Goal: Obtain resource: Download file/media

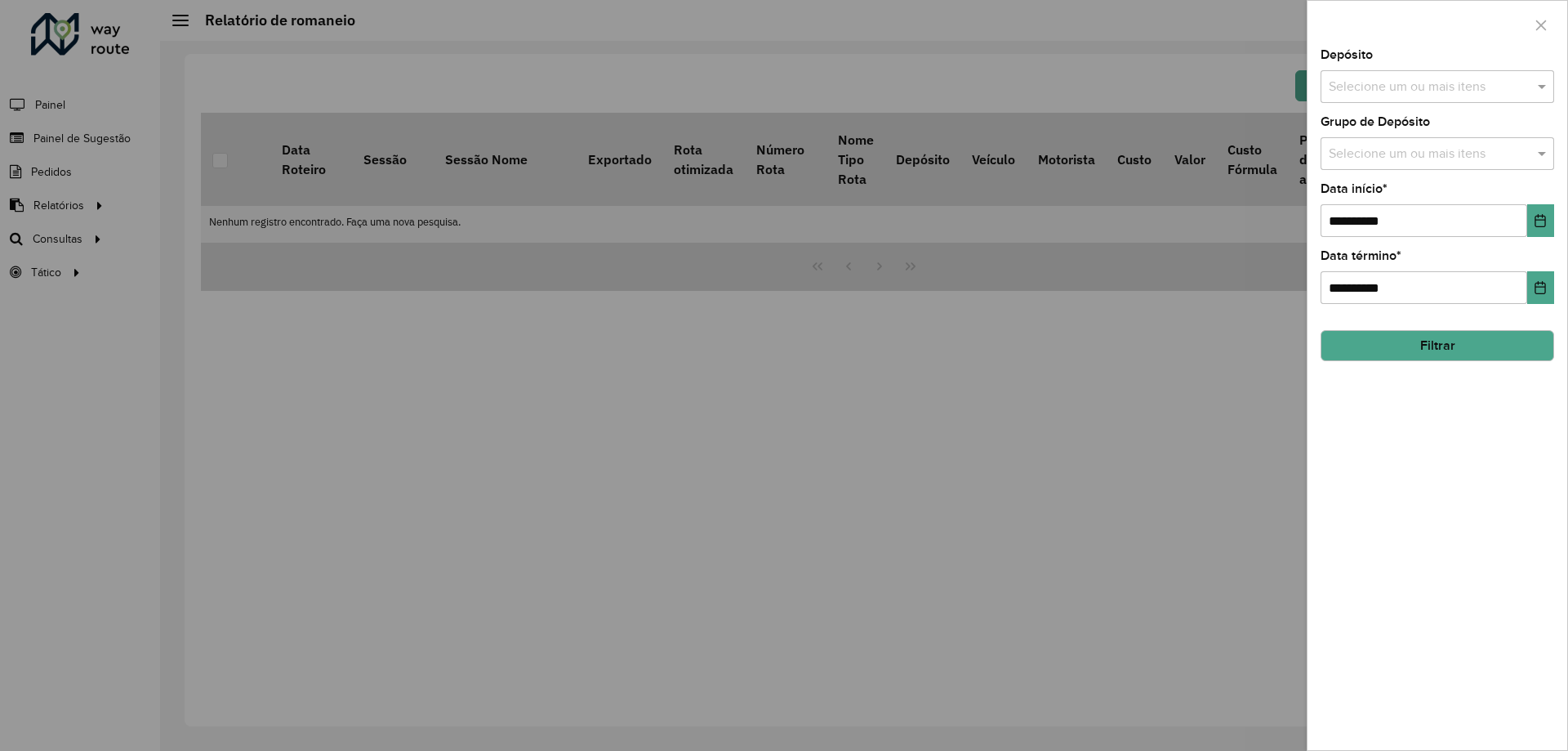
click at [1373, 99] on div "Selecione um ou mais itens" at bounding box center [1438, 87] width 234 height 33
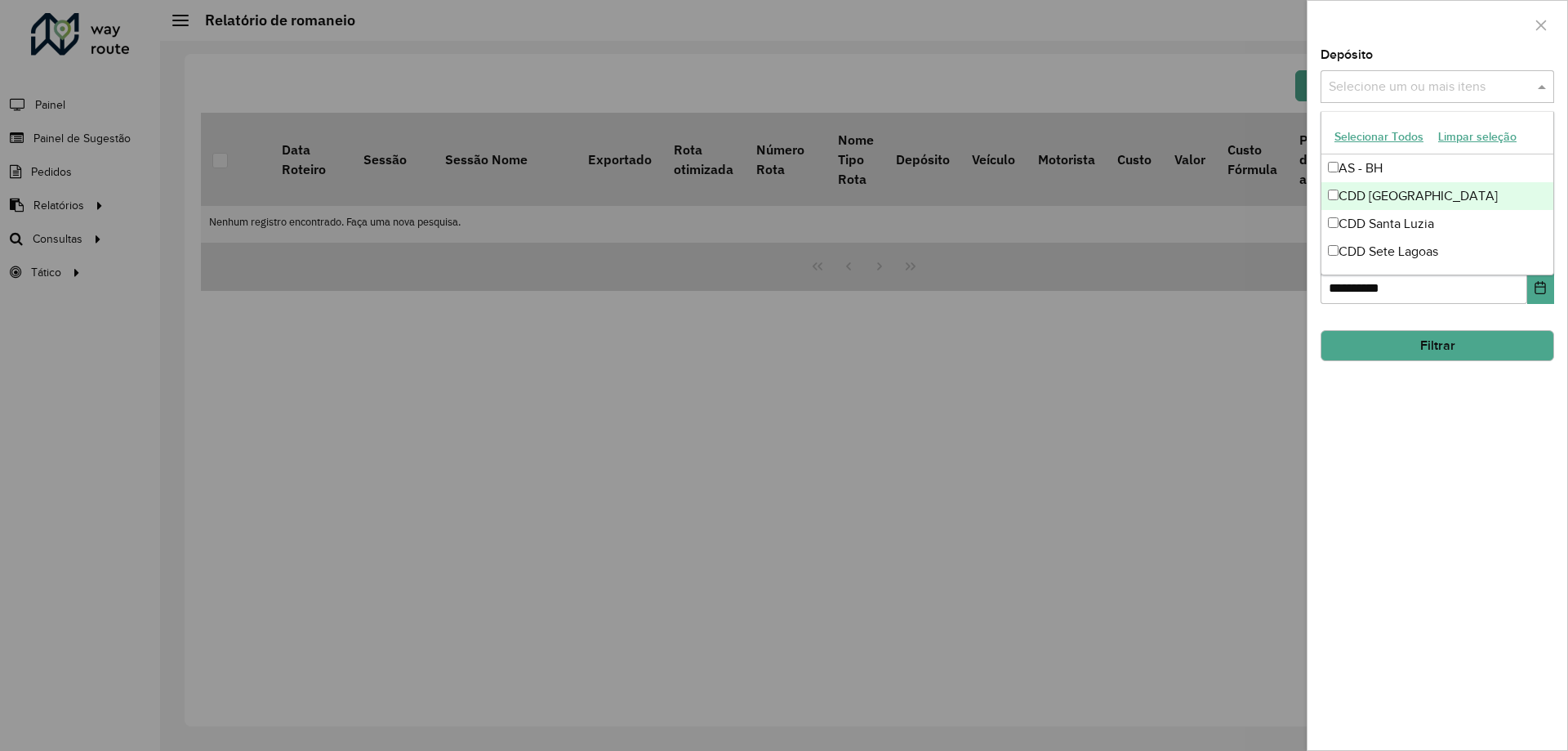
click at [1410, 190] on div "CDD [GEOGRAPHIC_DATA]" at bounding box center [1437, 196] width 232 height 28
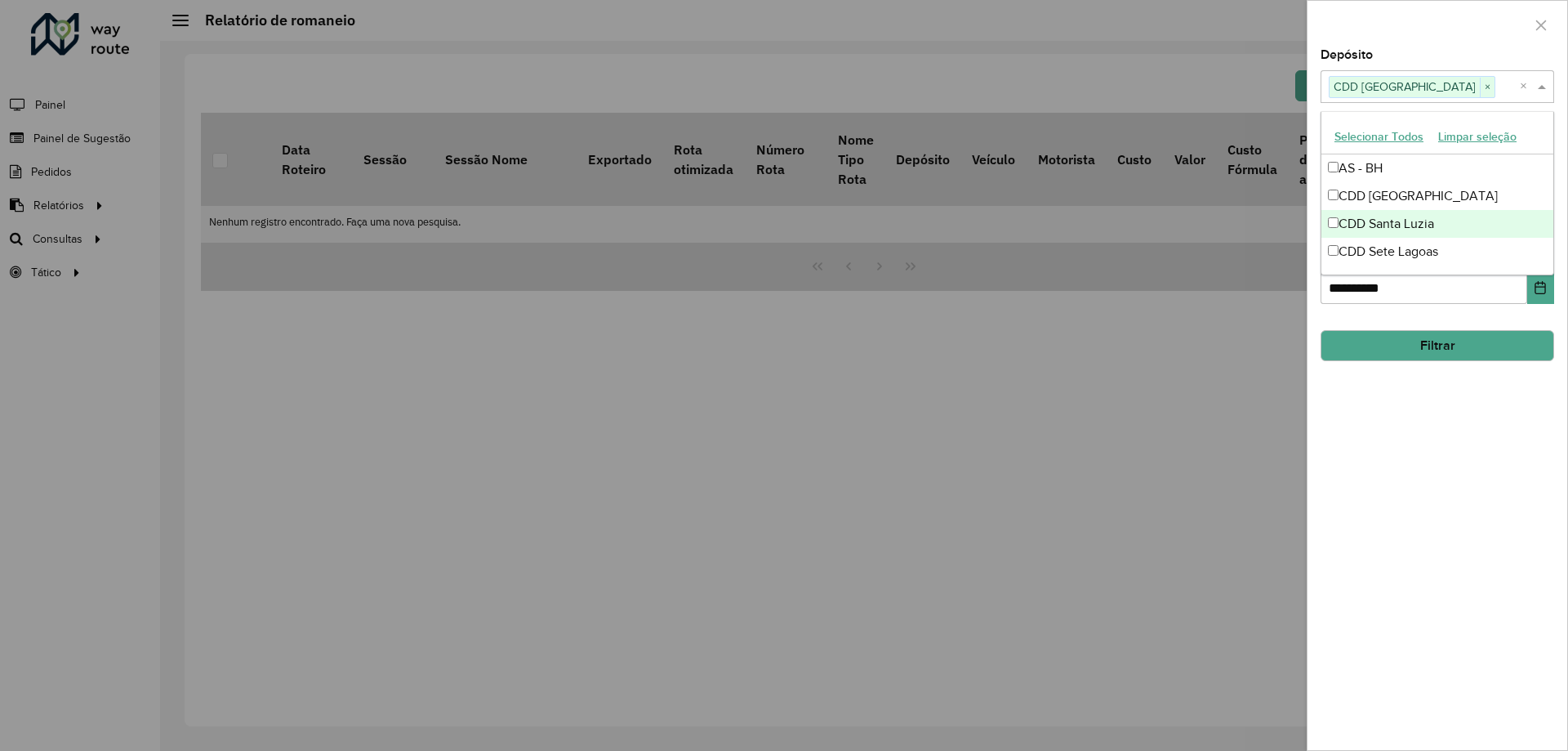
drag, startPoint x: 1541, startPoint y: 645, endPoint x: 1494, endPoint y: 468, distance: 183.1
click at [1543, 642] on div "**********" at bounding box center [1437, 399] width 260 height 701
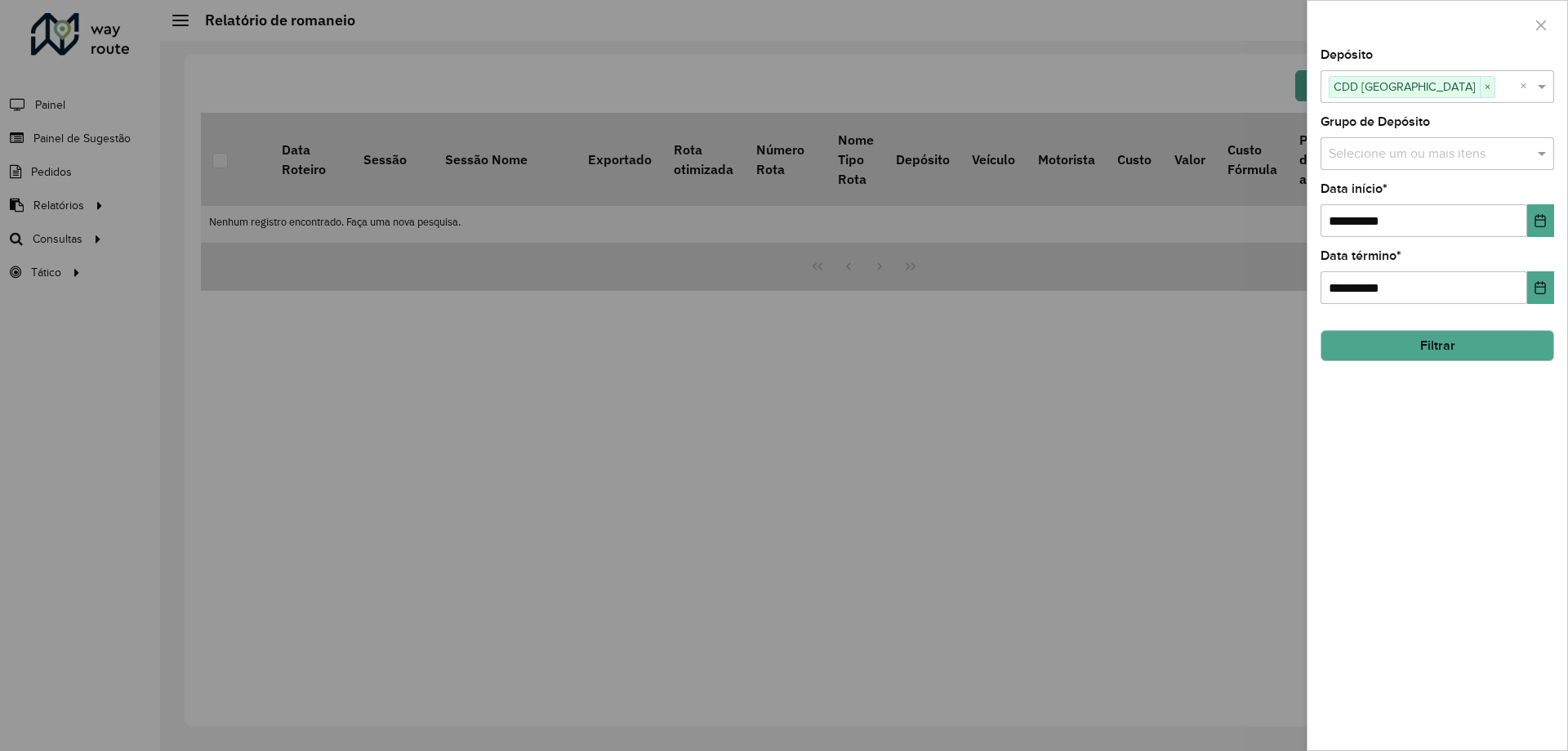
click at [1424, 347] on button "Filtrar" at bounding box center [1438, 346] width 234 height 31
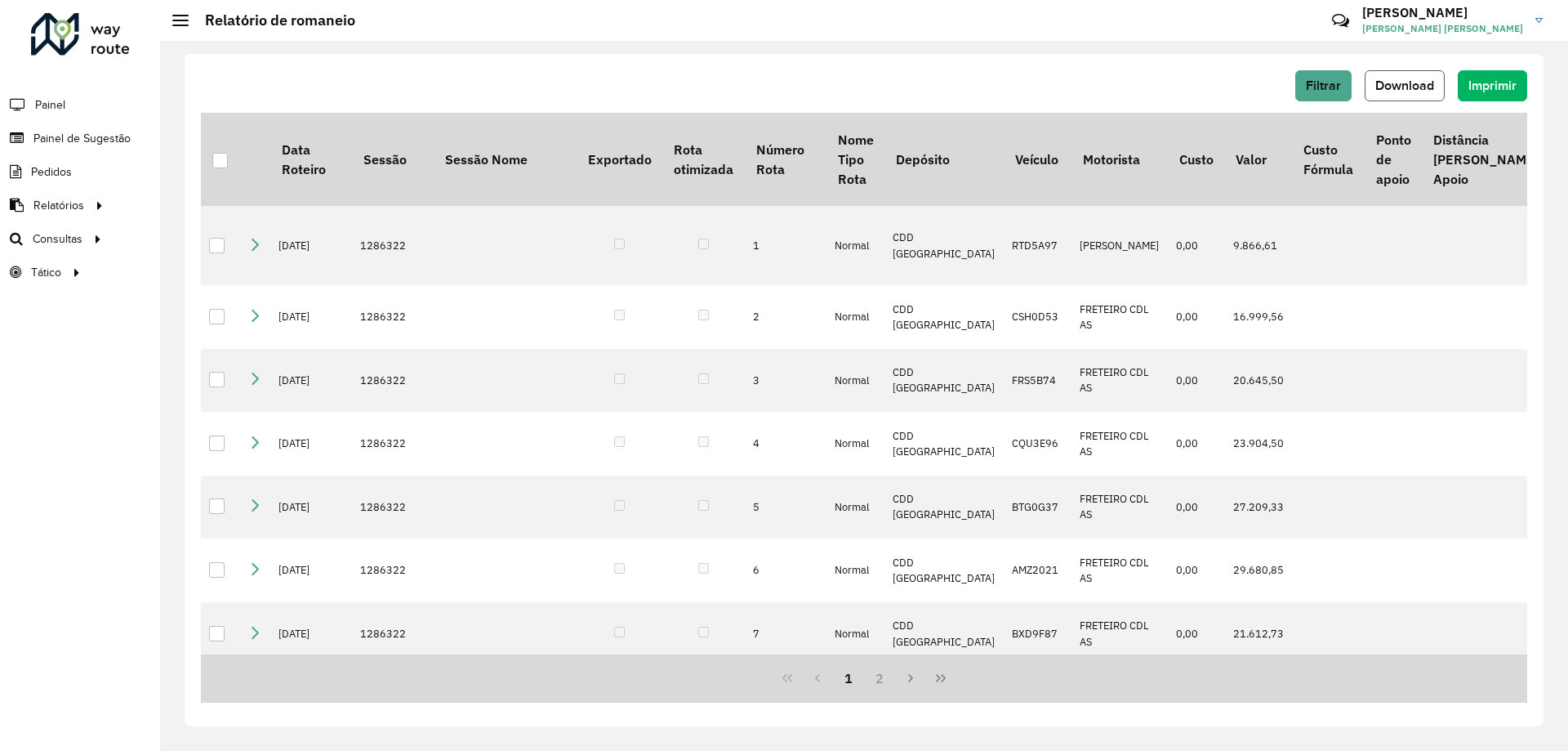
click at [1403, 81] on span "Download" at bounding box center [1405, 84] width 59 height 14
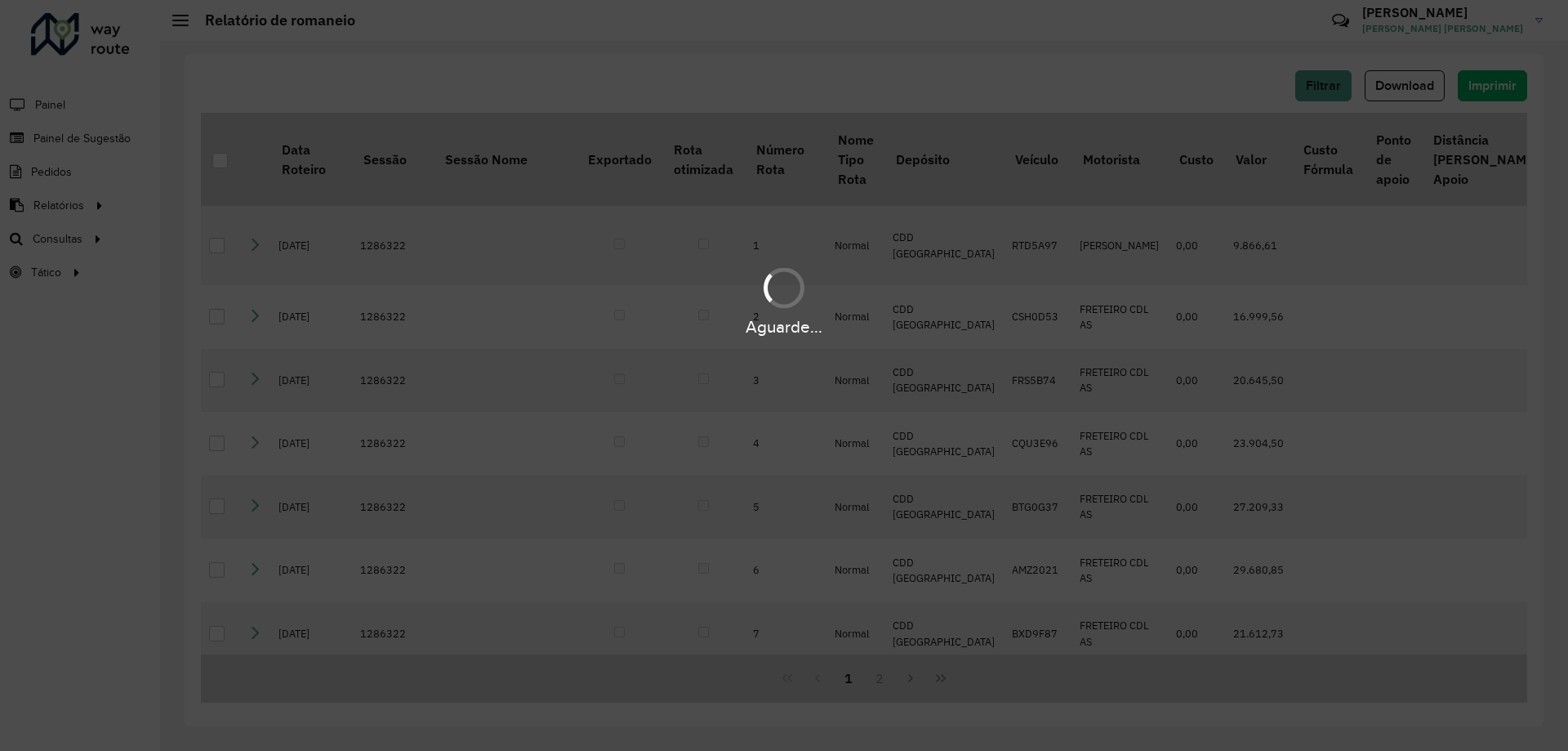
drag, startPoint x: 793, startPoint y: 286, endPoint x: 802, endPoint y: 286, distance: 9.0
click at [800, 286] on div at bounding box center [784, 287] width 41 height 41
click at [792, 283] on div at bounding box center [784, 287] width 41 height 41
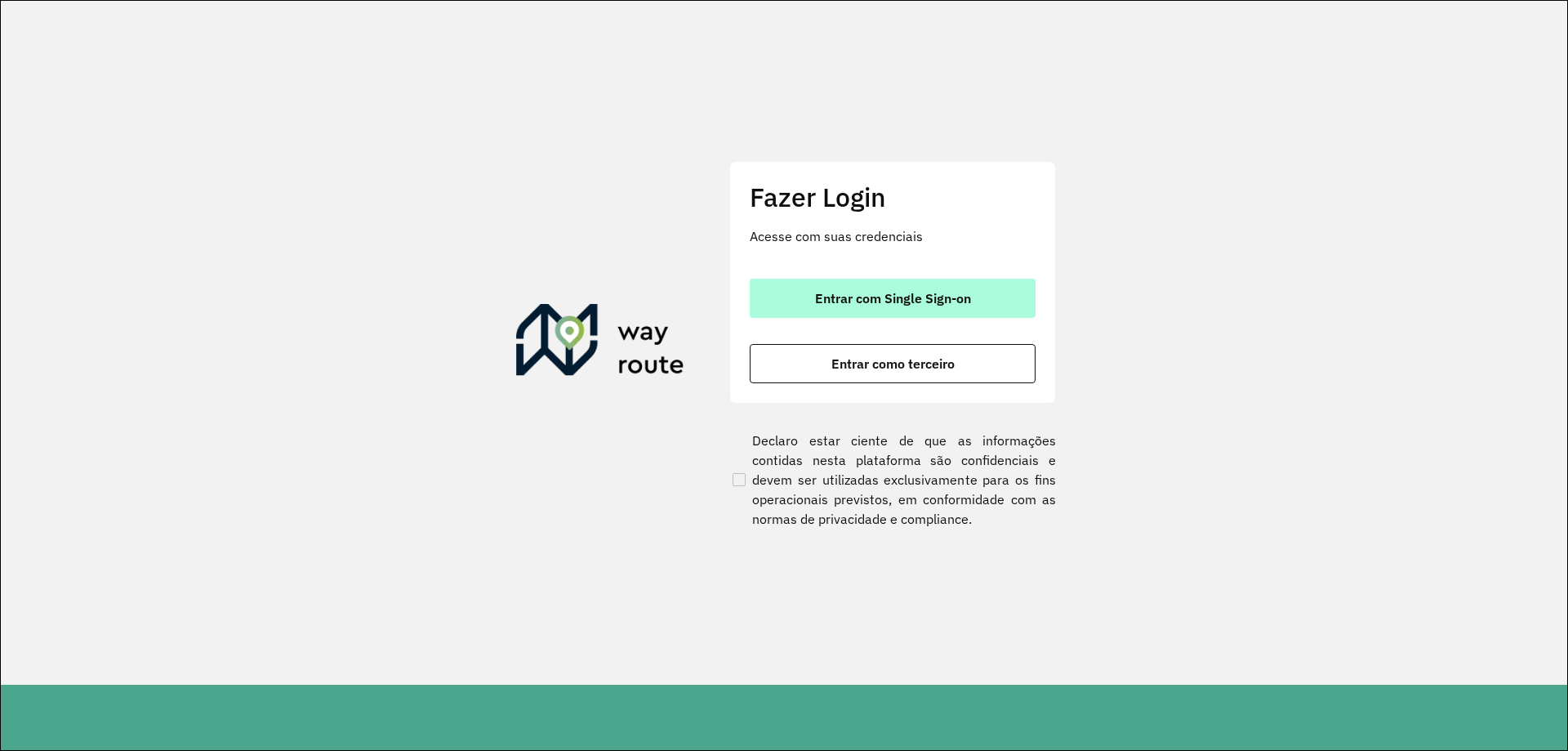
click at [954, 294] on span "Entrar com Single Sign-on" at bounding box center [894, 298] width 156 height 13
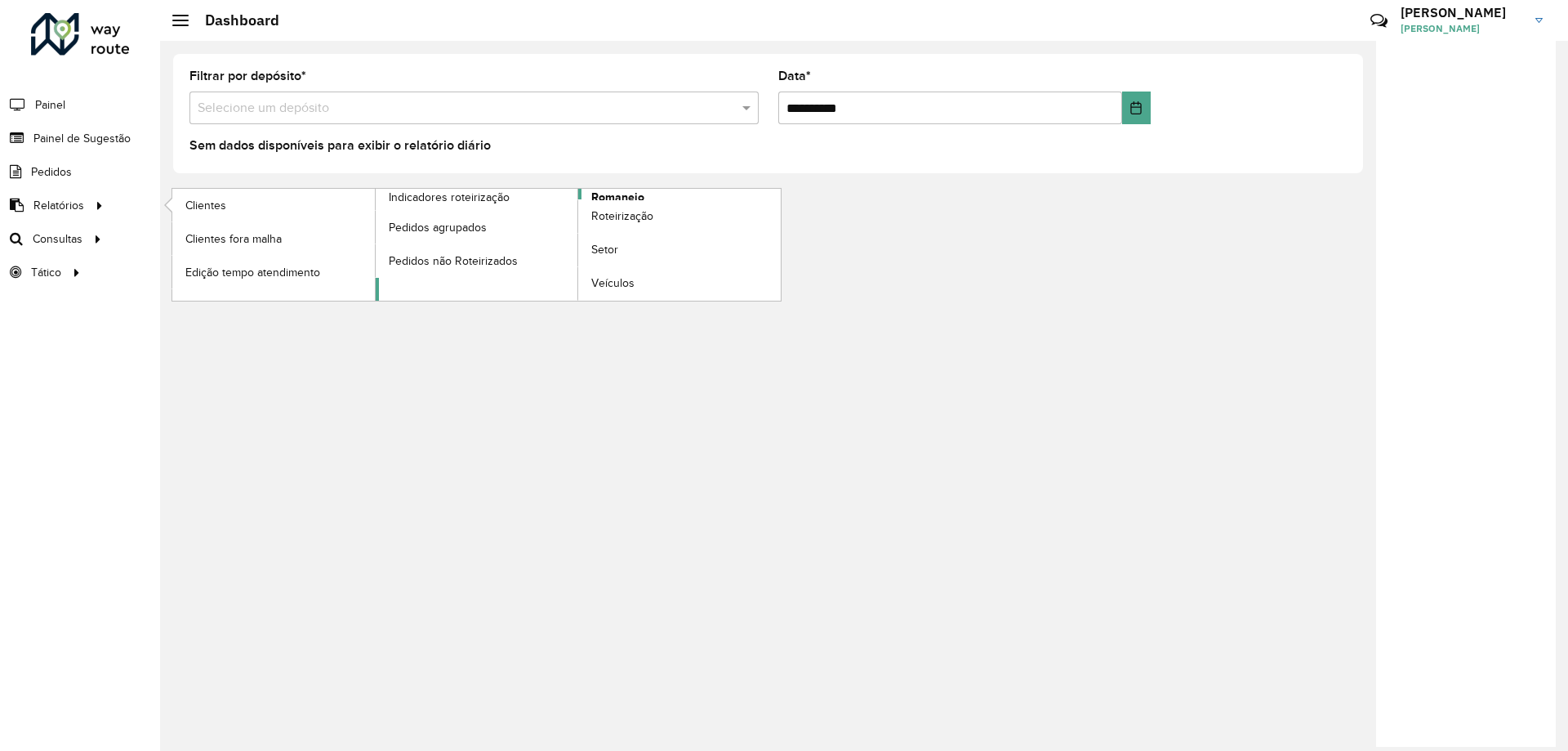
click at [595, 197] on span "Romaneio" at bounding box center [618, 197] width 53 height 17
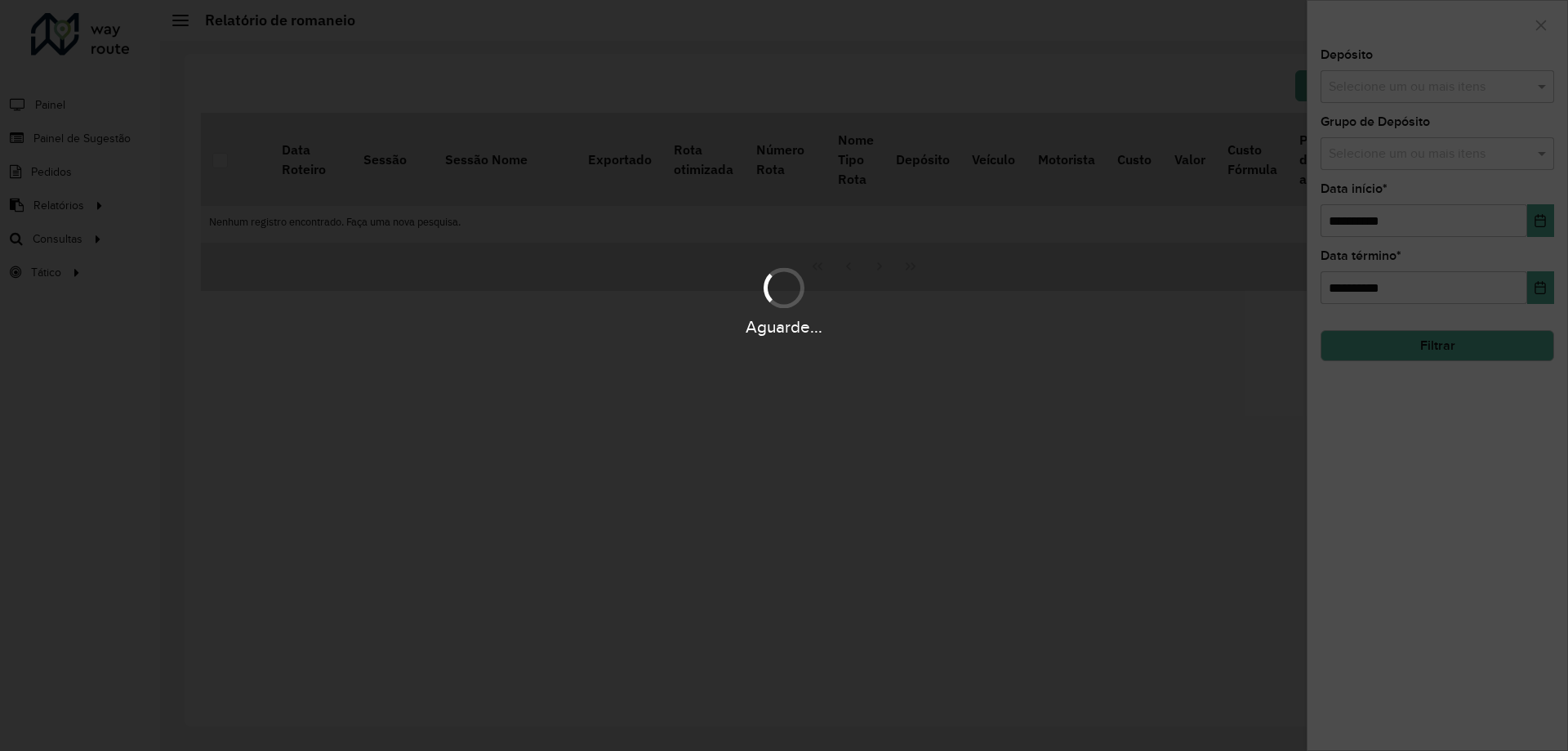
click at [1426, 85] on div "Aguarde..." at bounding box center [784, 376] width 1568 height 751
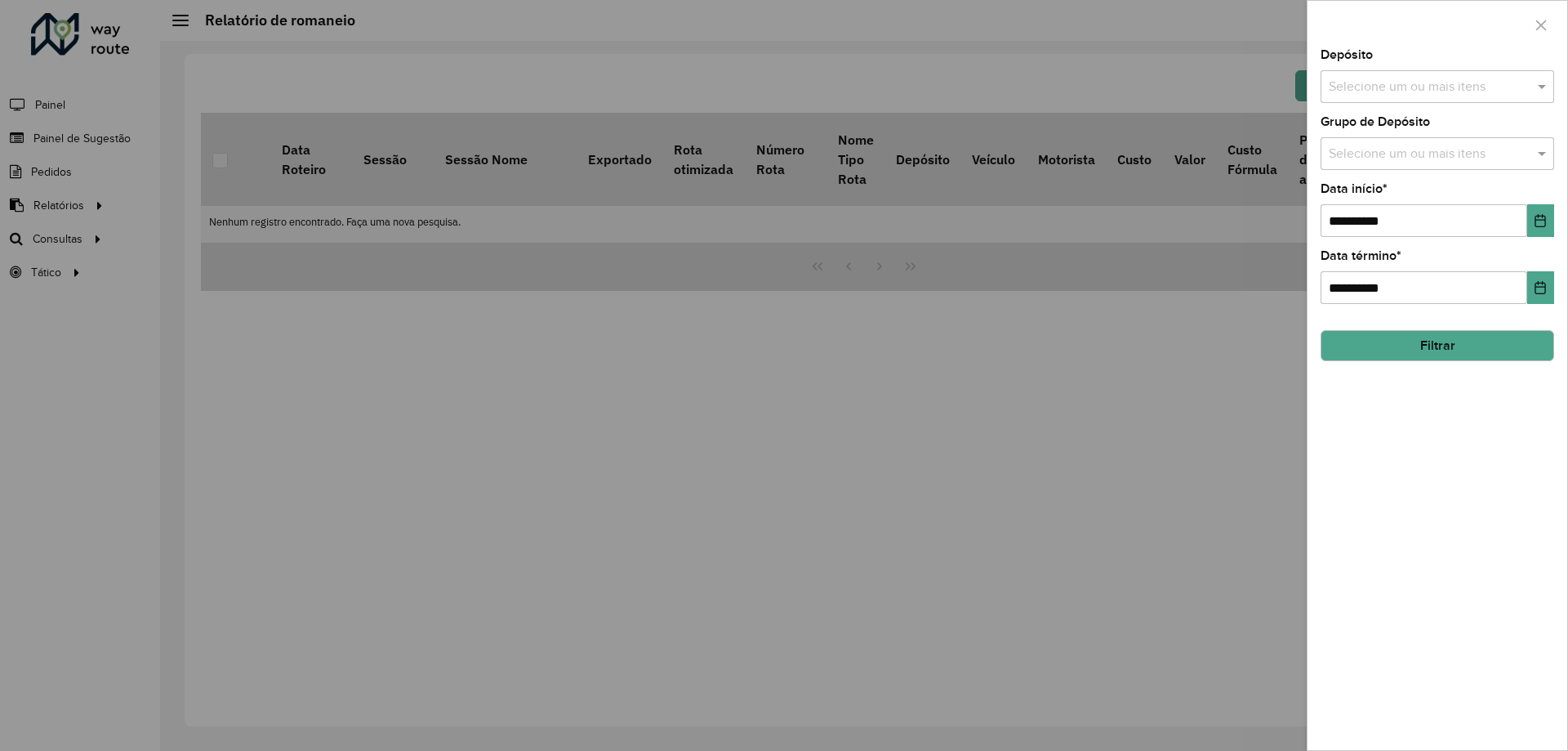
click at [1426, 87] on input "text" at bounding box center [1429, 87] width 209 height 19
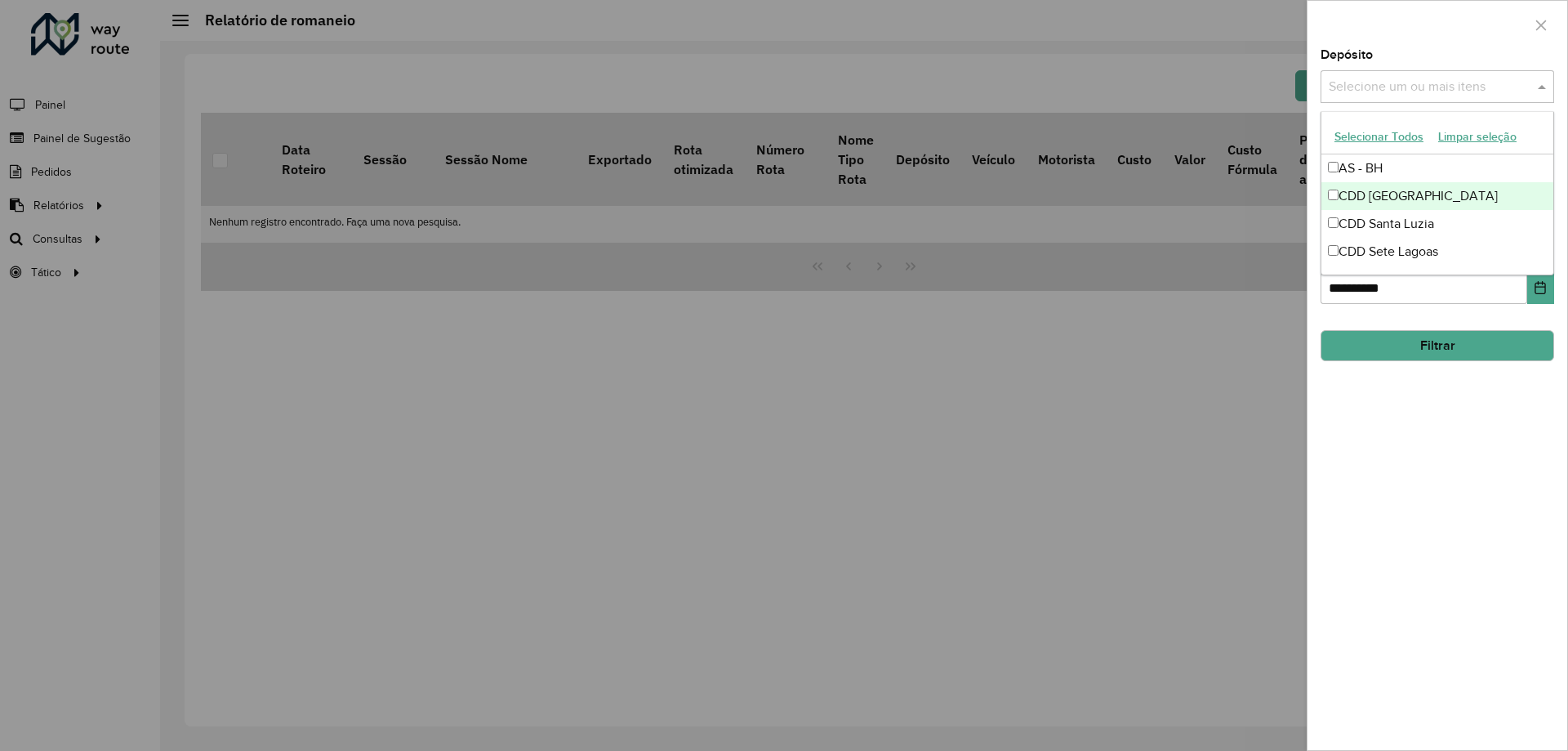
click at [1396, 192] on div "CDD [GEOGRAPHIC_DATA]" at bounding box center [1437, 196] width 232 height 28
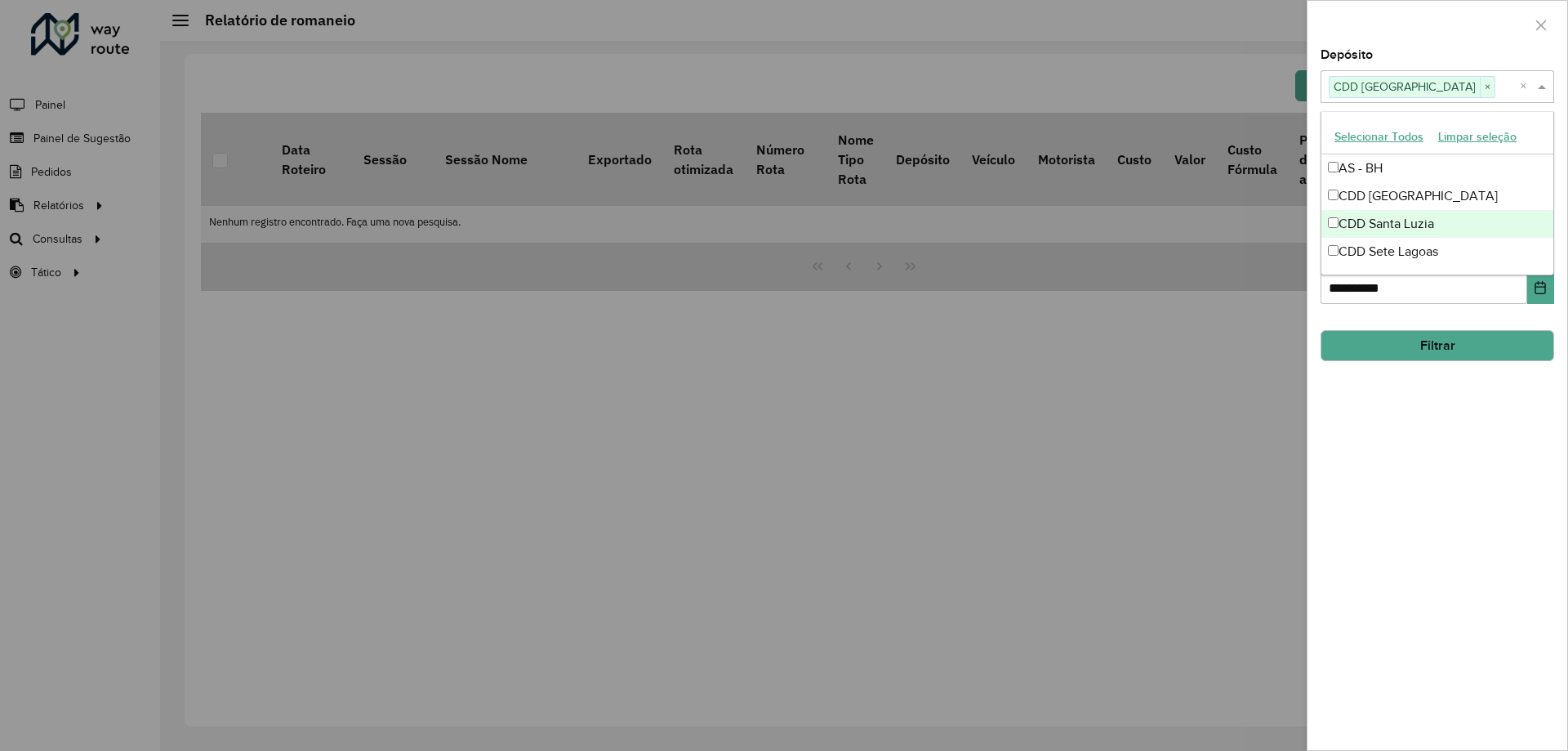
click at [1435, 529] on div "**********" at bounding box center [1437, 399] width 260 height 701
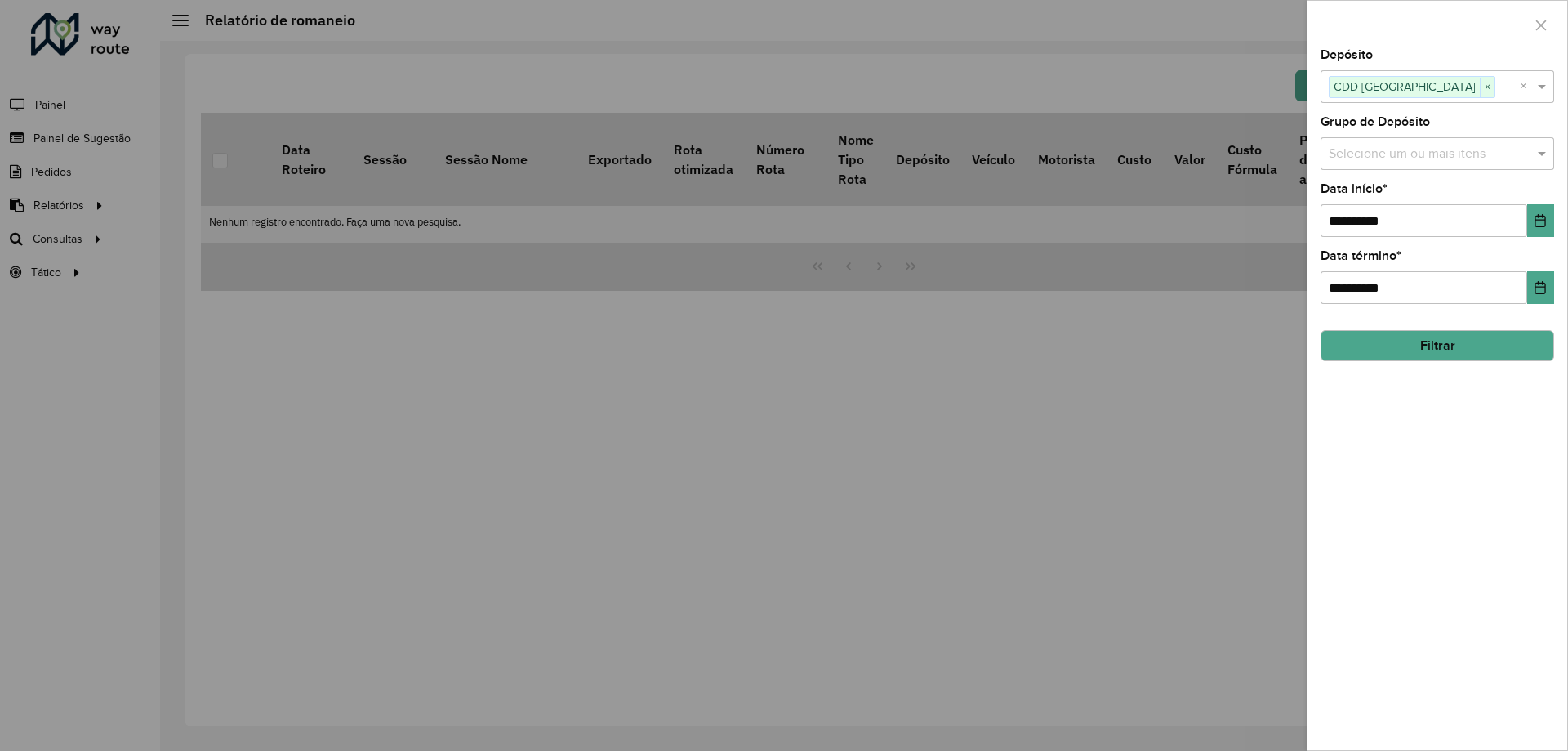
click at [1438, 353] on button "Filtrar" at bounding box center [1438, 346] width 234 height 31
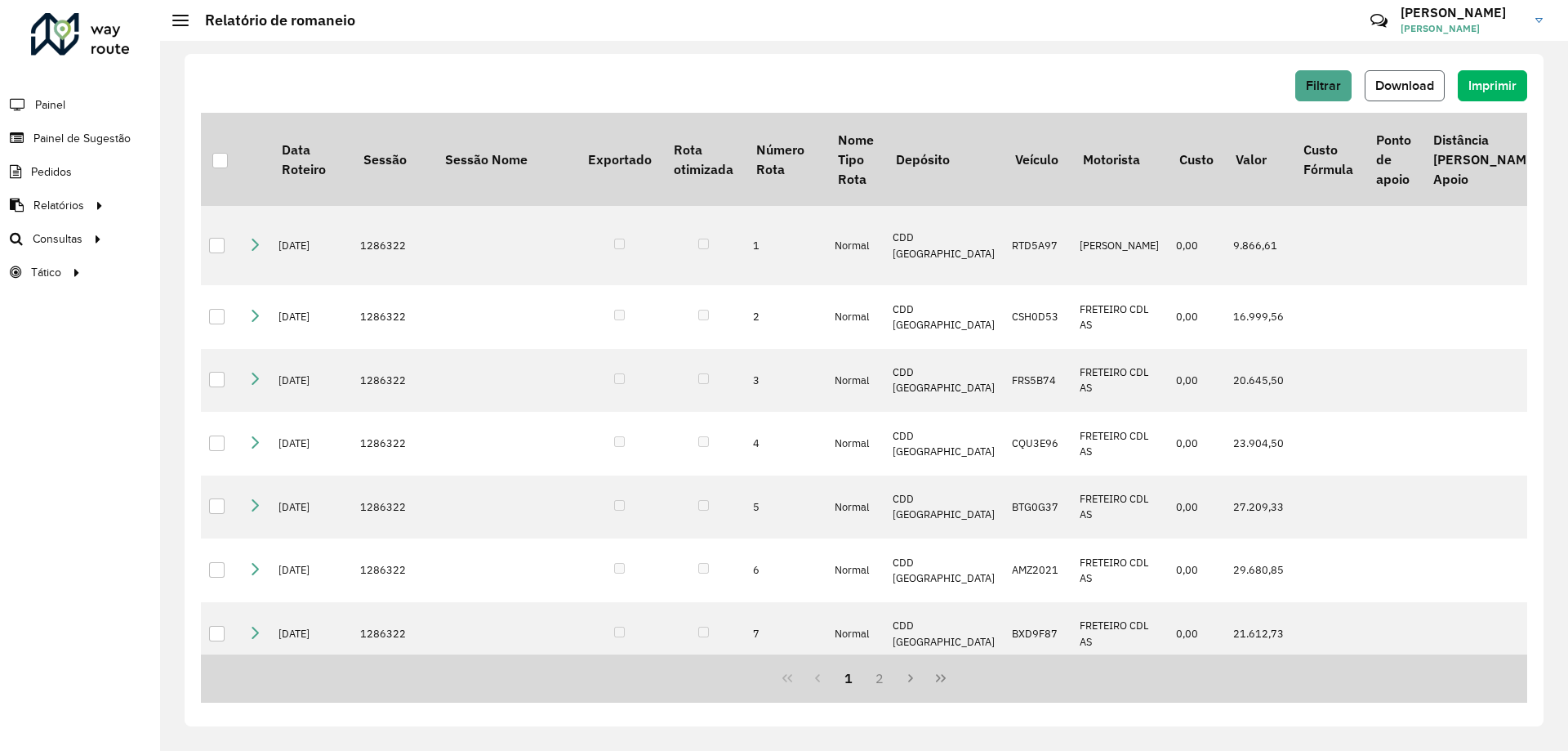
click at [1386, 84] on span "Download" at bounding box center [1405, 84] width 59 height 14
